Goal: Use online tool/utility: Utilize a website feature to perform a specific function

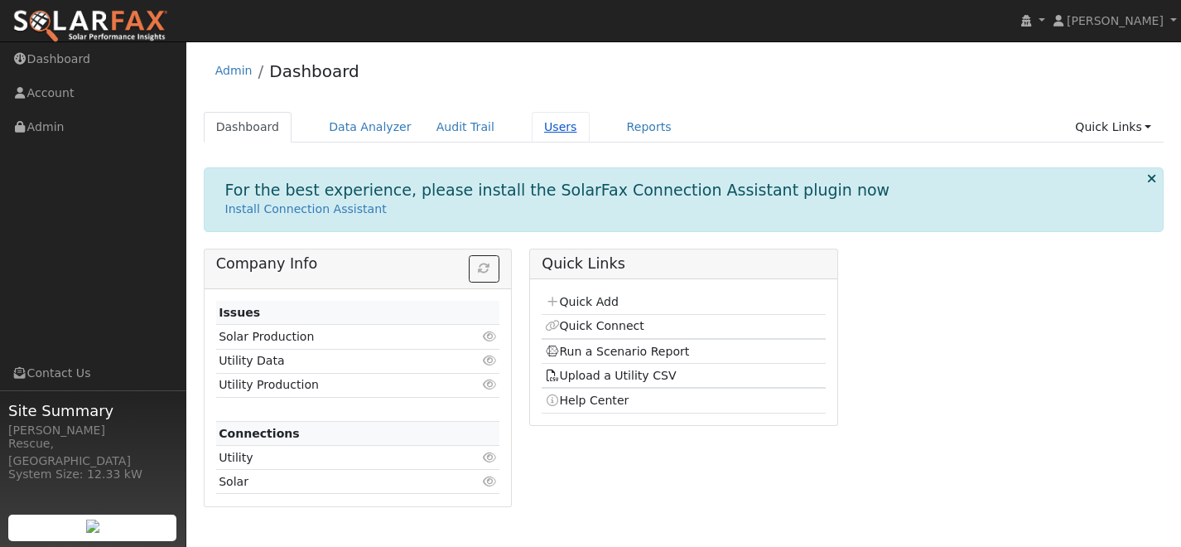
click at [545, 132] on link "Users" at bounding box center [561, 127] width 58 height 31
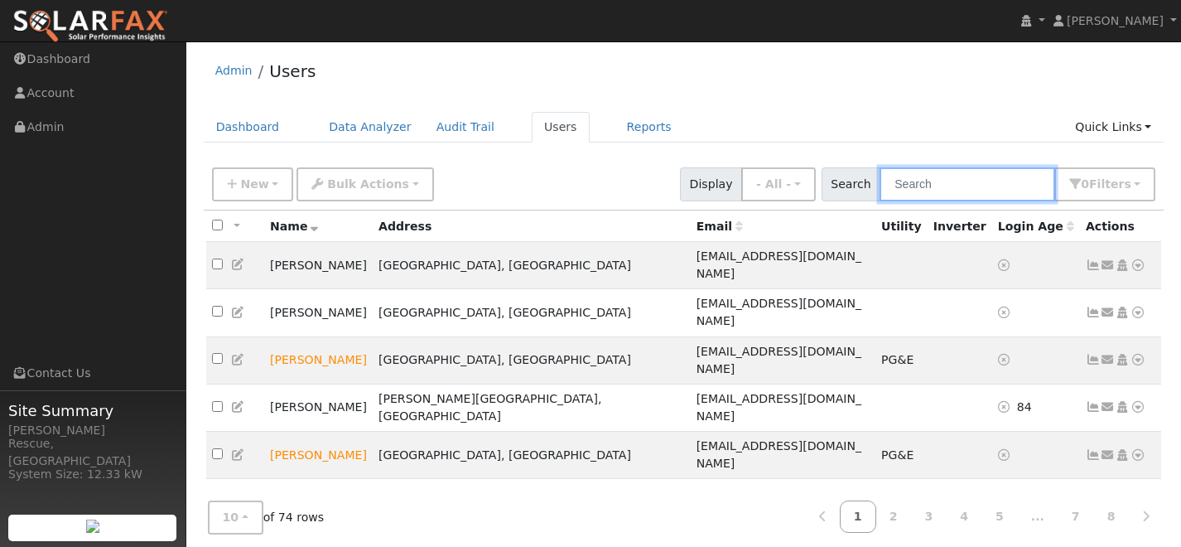
click at [931, 199] on input "text" at bounding box center [967, 184] width 176 height 34
type input "d"
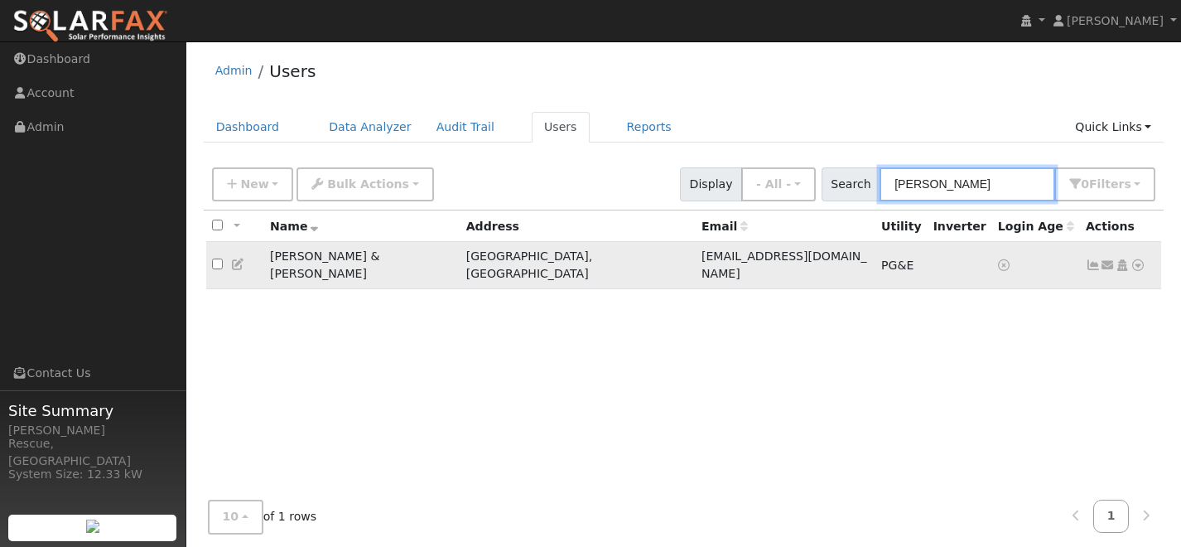
type input "gerard"
click at [881, 258] on span "PG&E" at bounding box center [897, 264] width 32 height 13
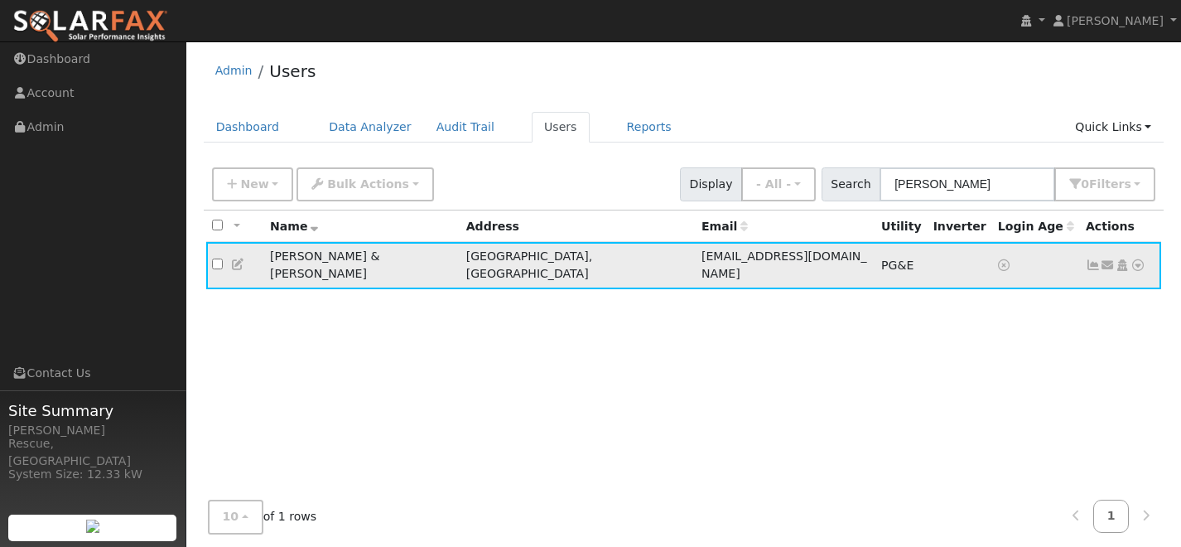
click at [1133, 259] on icon at bounding box center [1137, 265] width 15 height 12
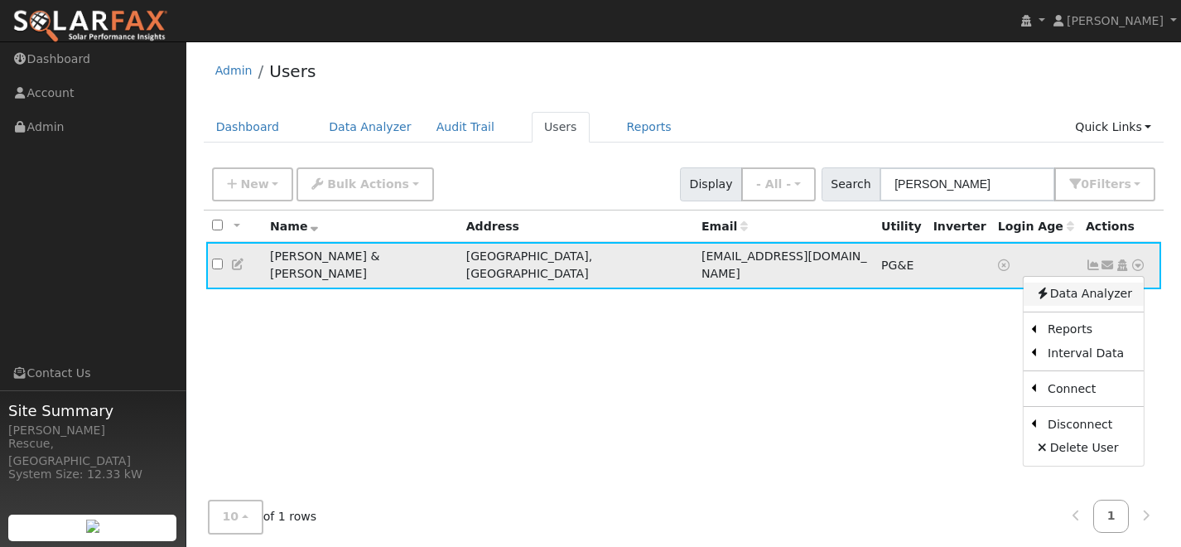
click at [1100, 288] on link "Data Analyzer" at bounding box center [1083, 293] width 120 height 23
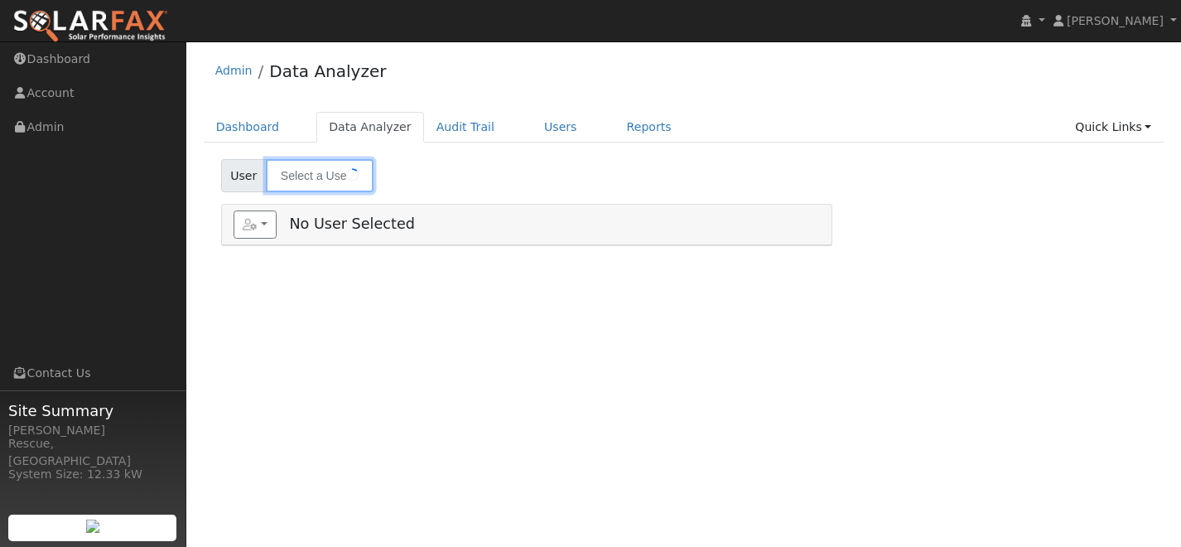
type input "[PERSON_NAME] & [PERSON_NAME]"
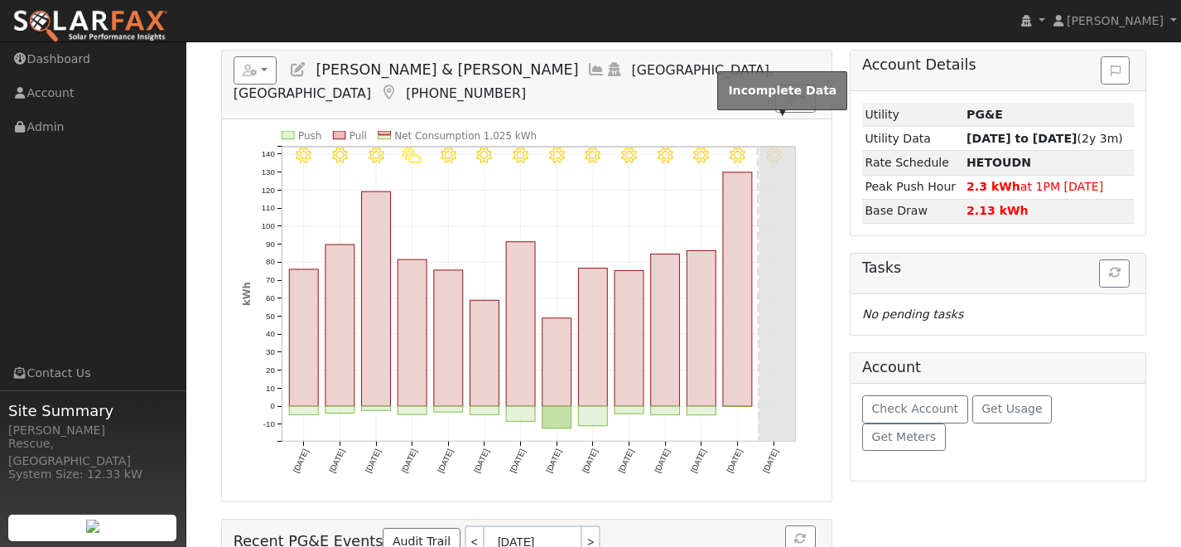
scroll to position [271, 0]
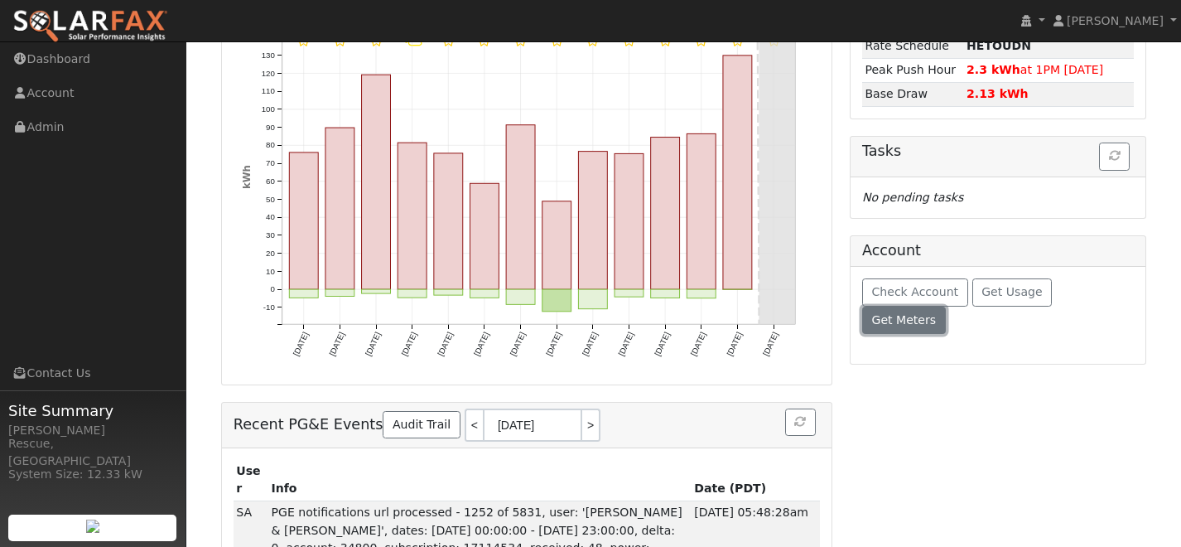
click at [946, 306] on button "Get Meters" at bounding box center [904, 320] width 84 height 28
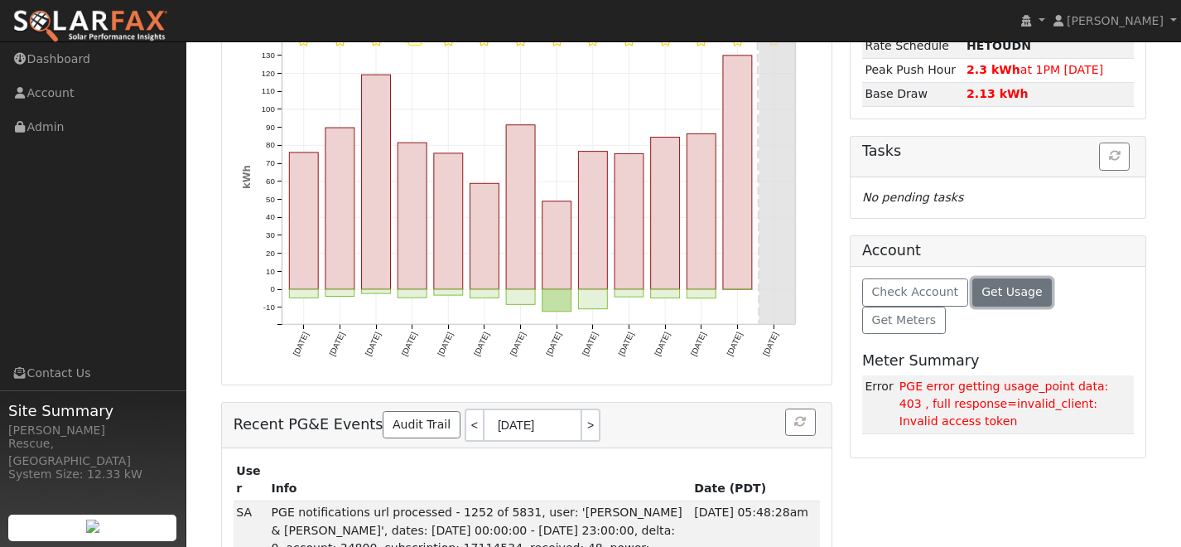
click at [1030, 299] on button "Get Usage" at bounding box center [1012, 292] width 80 height 28
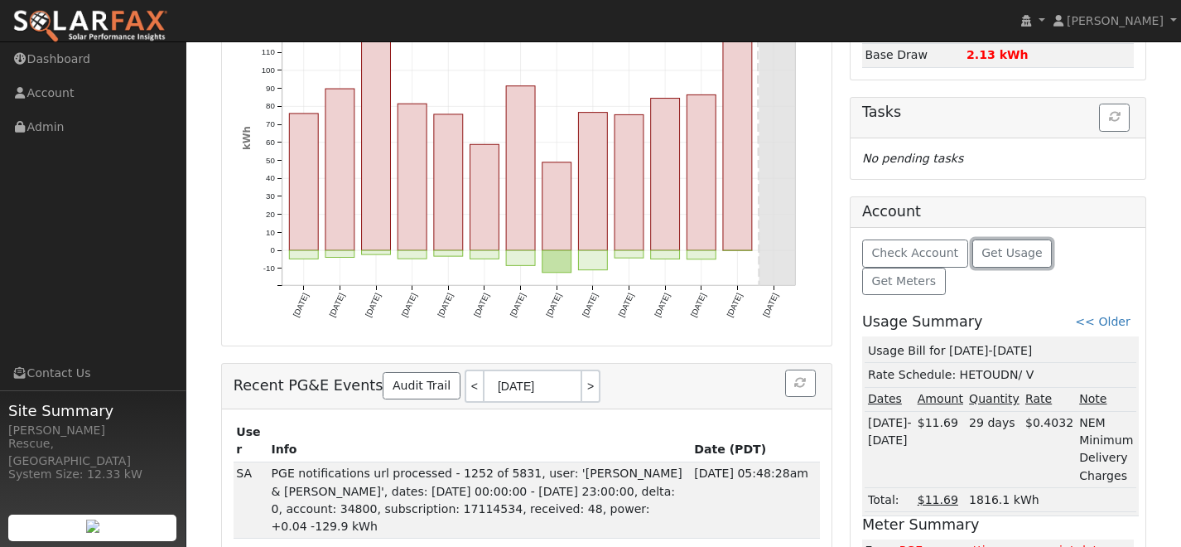
scroll to position [366, 0]
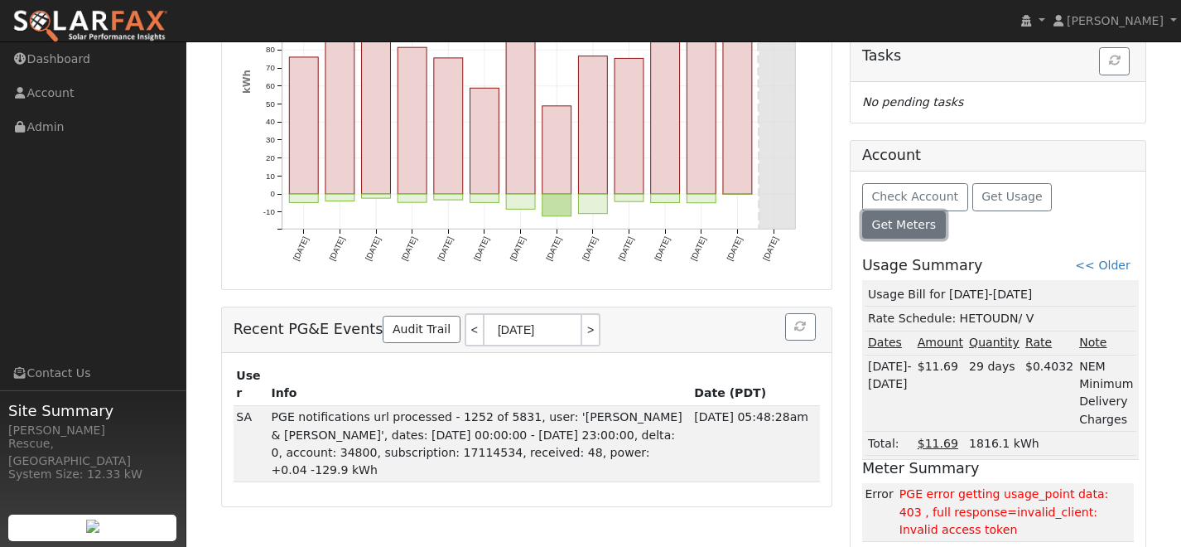
click at [936, 218] on span "Get Meters" at bounding box center [903, 224] width 65 height 13
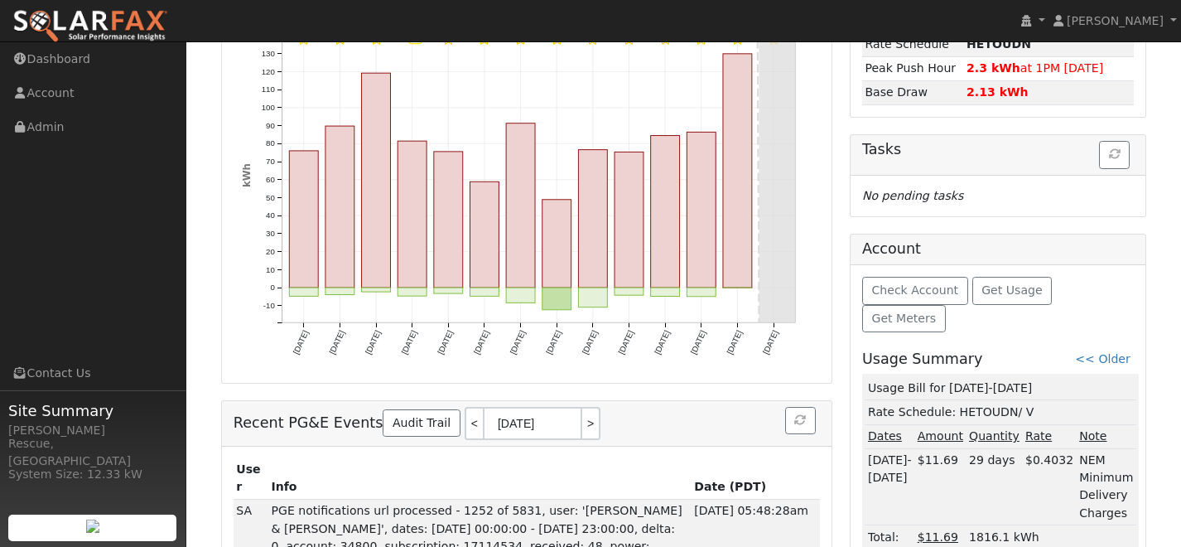
click at [922, 272] on div "Check Account Get Usage Get Meters Usage Summary << Older Usage Bill for [DATE]…" at bounding box center [998, 415] width 296 height 300
click at [922, 282] on button "Check Account" at bounding box center [915, 291] width 106 height 28
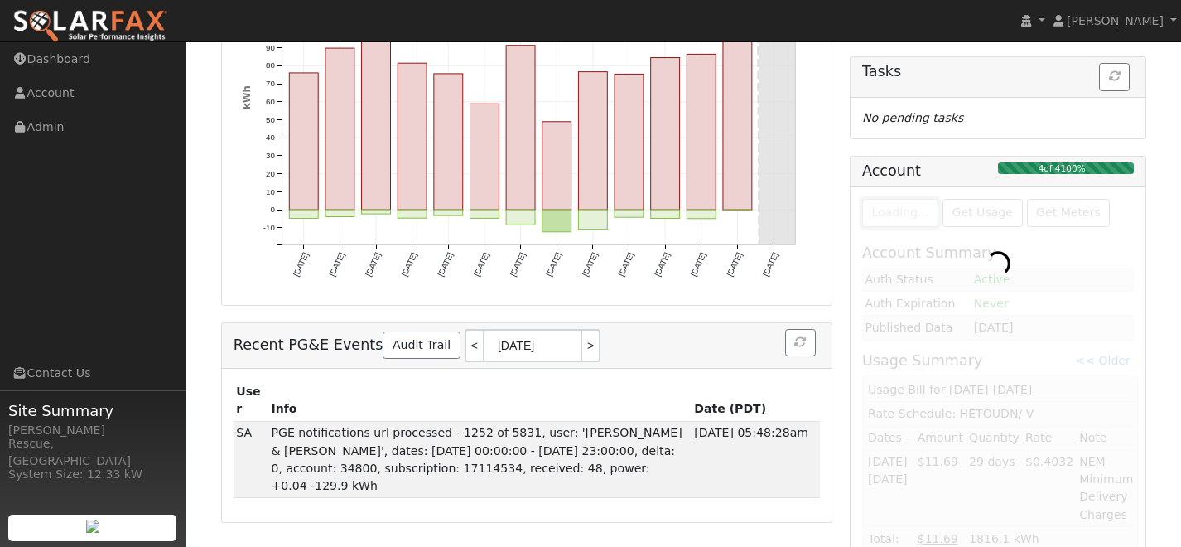
scroll to position [379, 0]
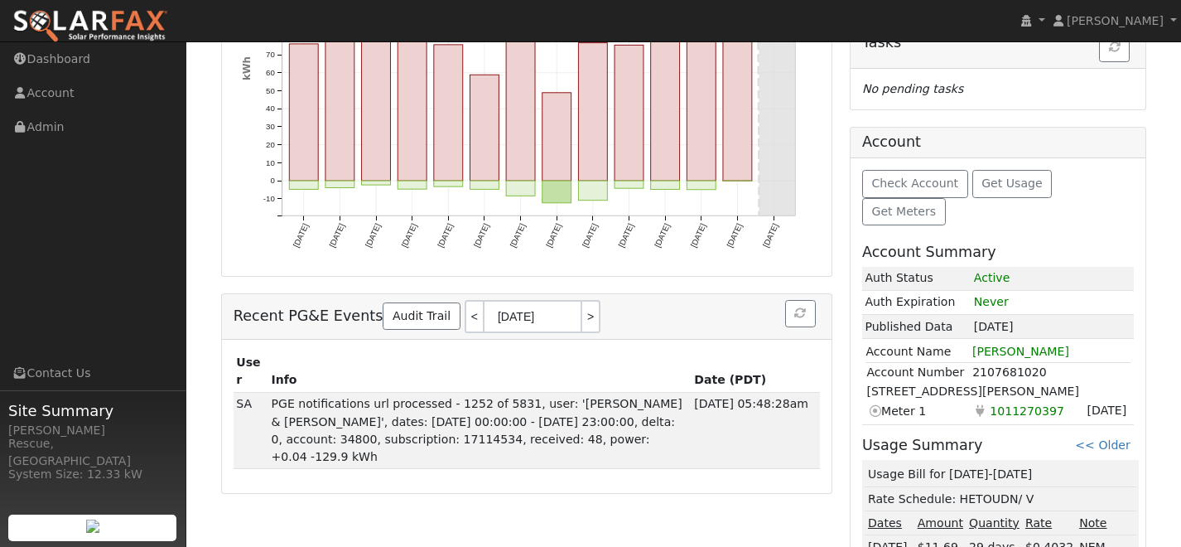
click at [1038, 401] on span "1011270397" at bounding box center [1027, 410] width 80 height 19
